Goal: Information Seeking & Learning: Find specific fact

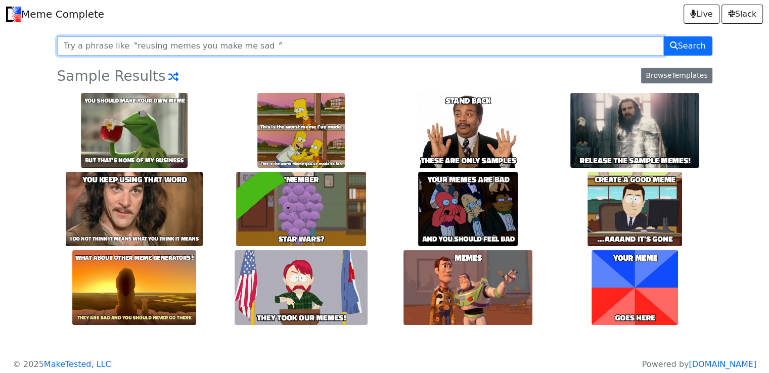
click at [173, 38] on input "text" at bounding box center [360, 45] width 607 height 19
type input "realaid"
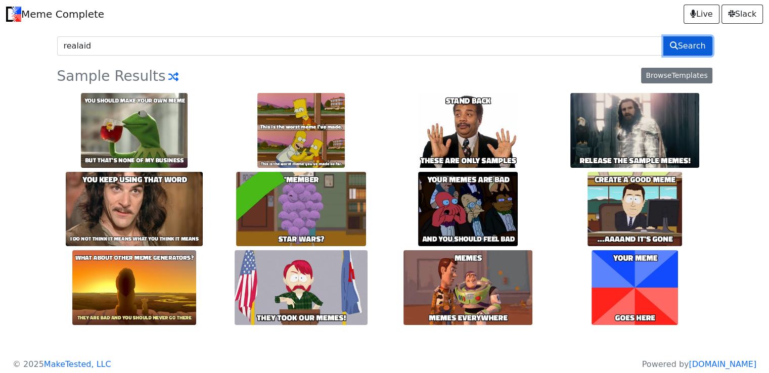
click at [684, 43] on span "Search" at bounding box center [688, 46] width 36 height 12
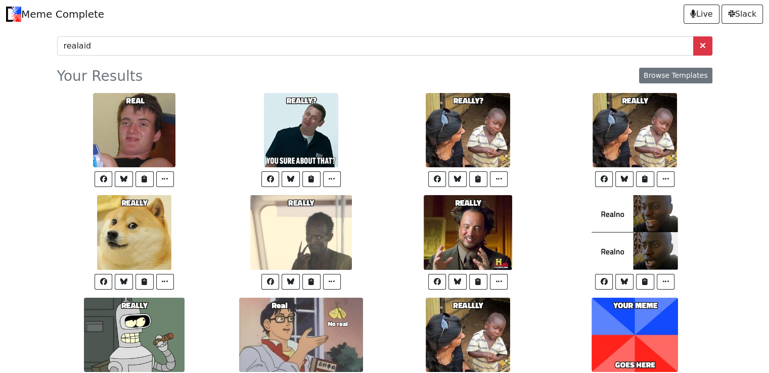
click at [75, 12] on link "Meme Complete" at bounding box center [55, 14] width 98 height 20
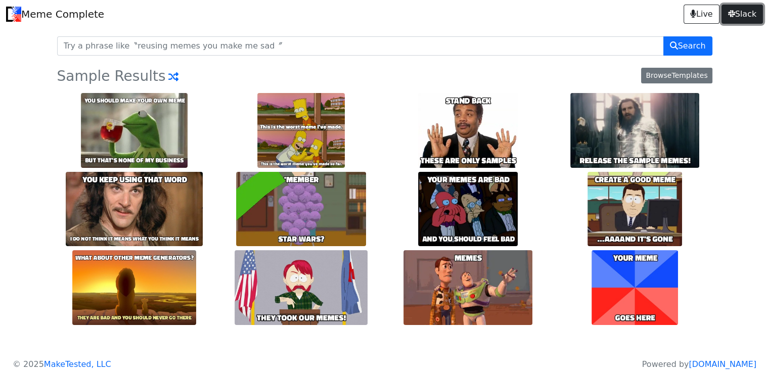
click at [734, 11] on span "Slack" at bounding box center [742, 14] width 28 height 12
click at [40, 14] on link "Meme Complete" at bounding box center [55, 14] width 98 height 20
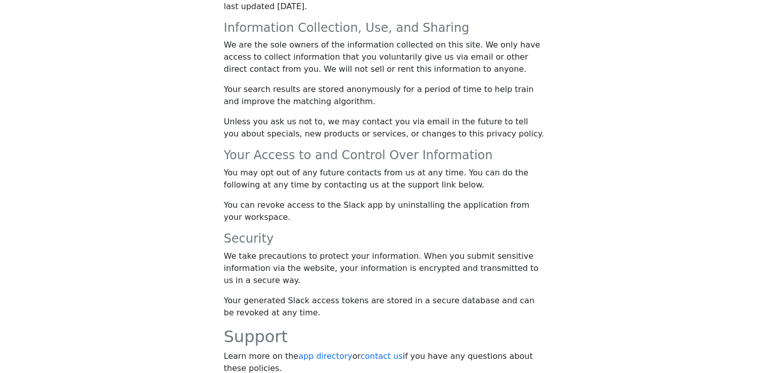
scroll to position [394, 0]
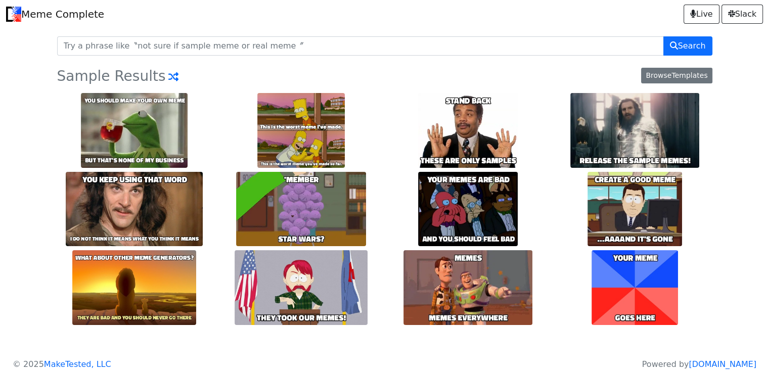
scroll to position [7, 0]
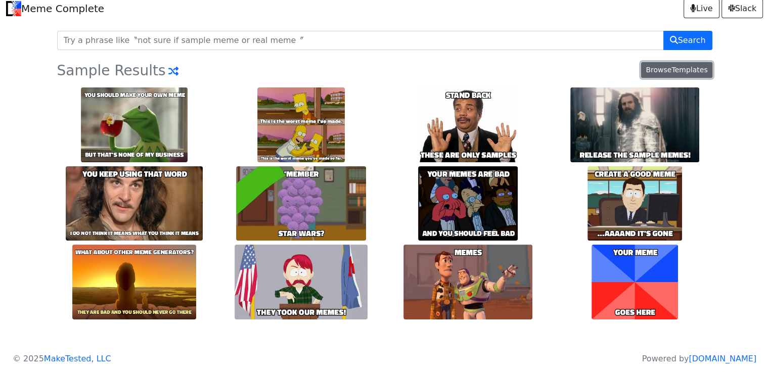
click at [654, 69] on span "Browse" at bounding box center [659, 70] width 26 height 8
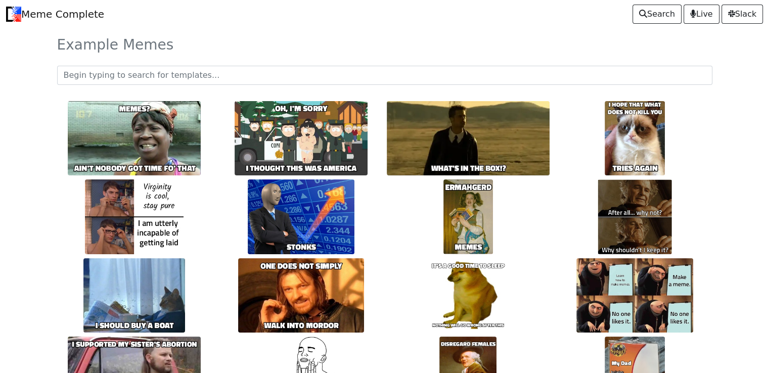
click at [472, 278] on img at bounding box center [468, 295] width 78 height 75
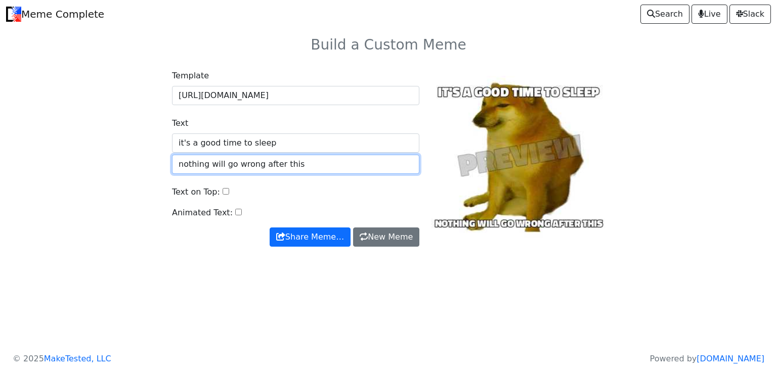
click at [209, 160] on input "nothing will go wrong after this" at bounding box center [295, 164] width 247 height 19
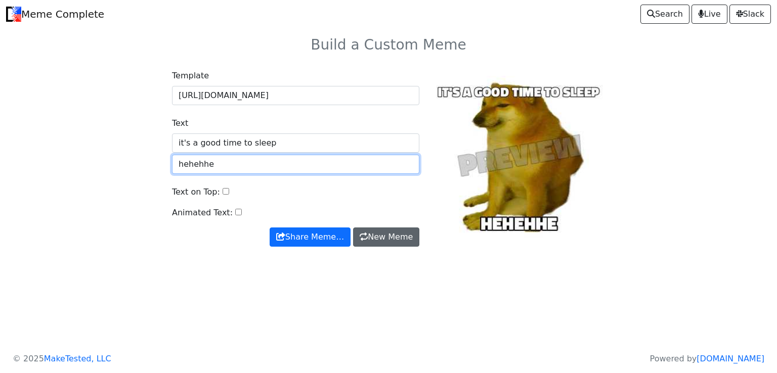
type input "hehehhe"
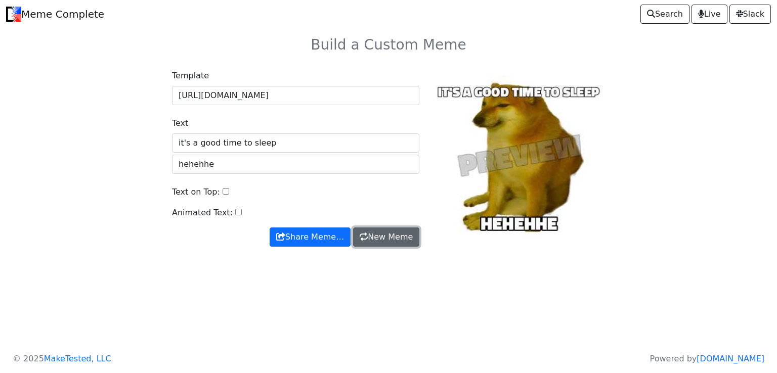
click at [398, 228] on link "New Meme" at bounding box center [386, 237] width 66 height 19
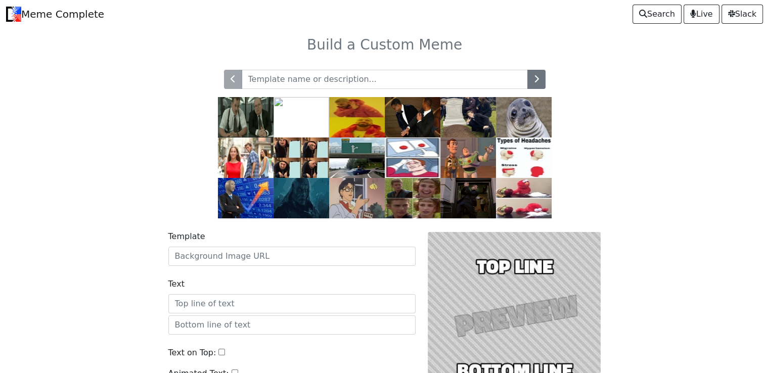
click at [62, 7] on link "Meme Complete" at bounding box center [55, 14] width 98 height 20
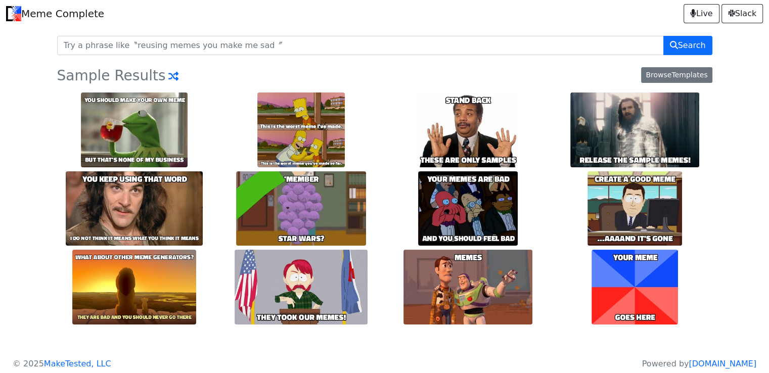
scroll to position [7, 0]
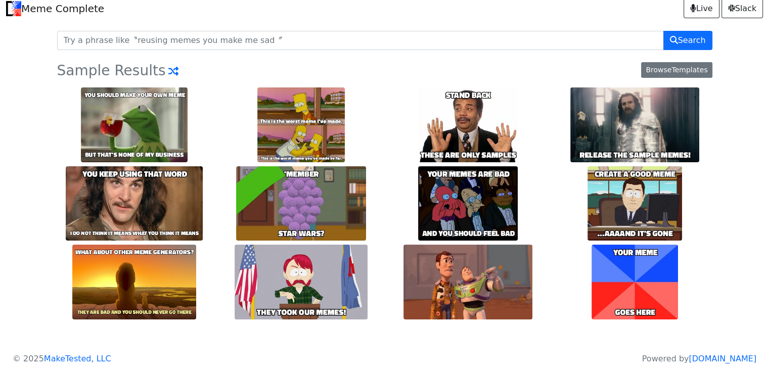
click at [84, 28] on div "Search Sample Results Browse Templates" at bounding box center [384, 185] width 667 height 325
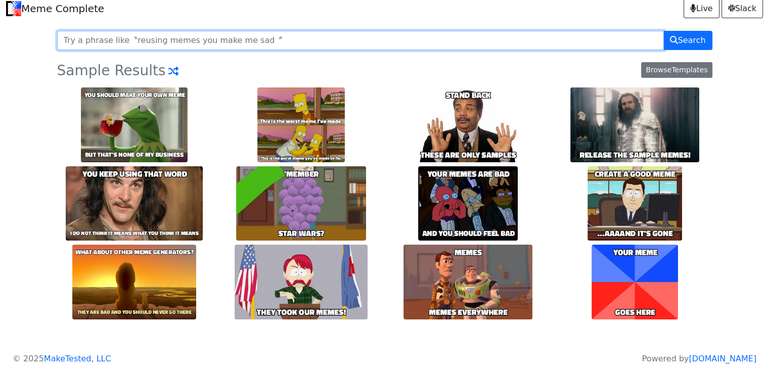
click at [109, 40] on input "text" at bounding box center [360, 40] width 607 height 19
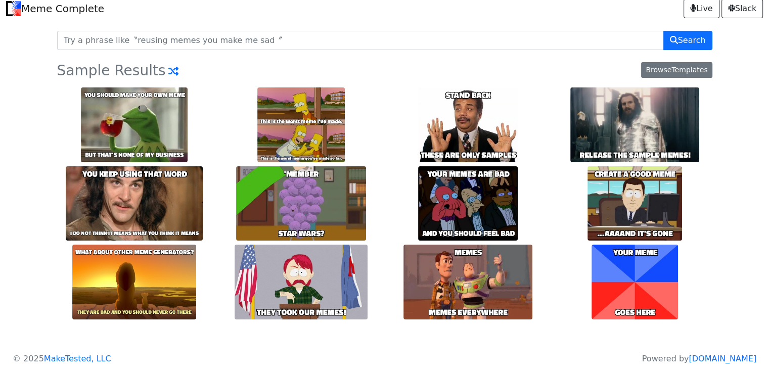
click at [67, 0] on link "Meme Complete" at bounding box center [55, 8] width 98 height 20
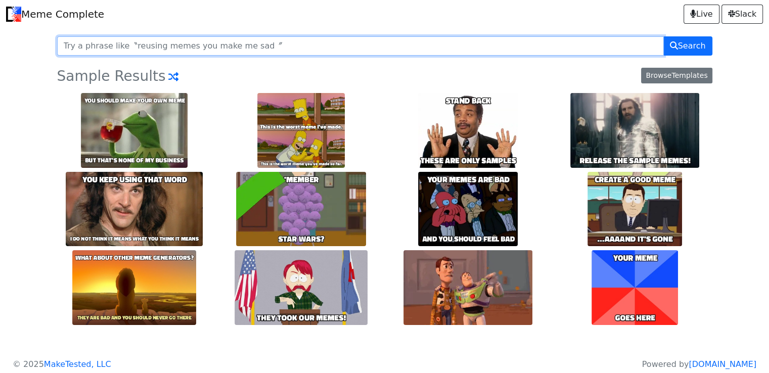
click at [200, 42] on input "text" at bounding box center [360, 45] width 607 height 19
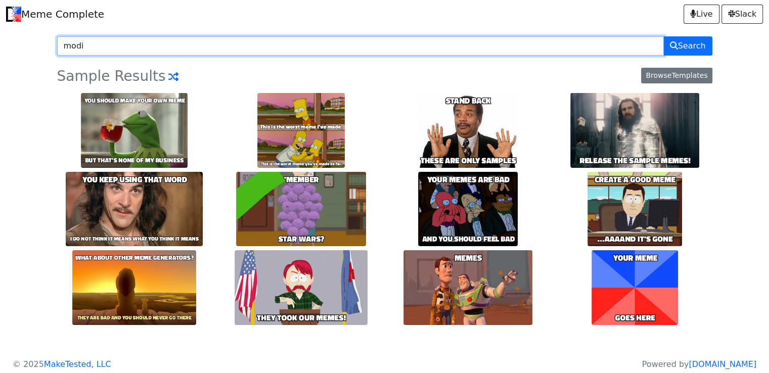
type input "modi"
click at [663, 36] on button "Search" at bounding box center [687, 45] width 49 height 19
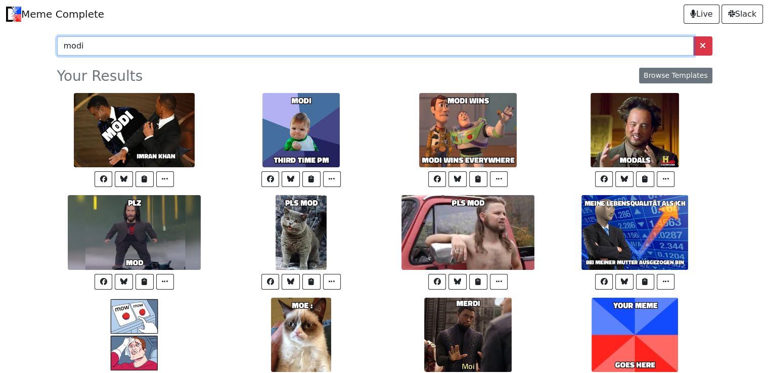
click at [247, 45] on input "modi" at bounding box center [375, 45] width 637 height 19
type input "narendra modi"
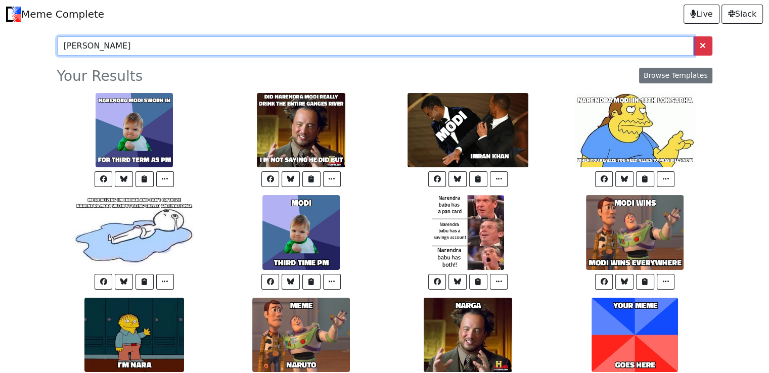
click at [131, 37] on input "[PERSON_NAME]" at bounding box center [375, 45] width 637 height 19
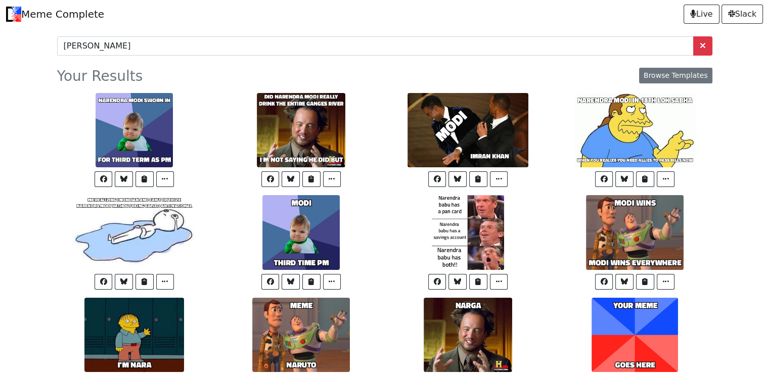
click at [67, 17] on link "Meme Complete" at bounding box center [55, 14] width 98 height 20
